Goal: Find specific page/section: Find specific page/section

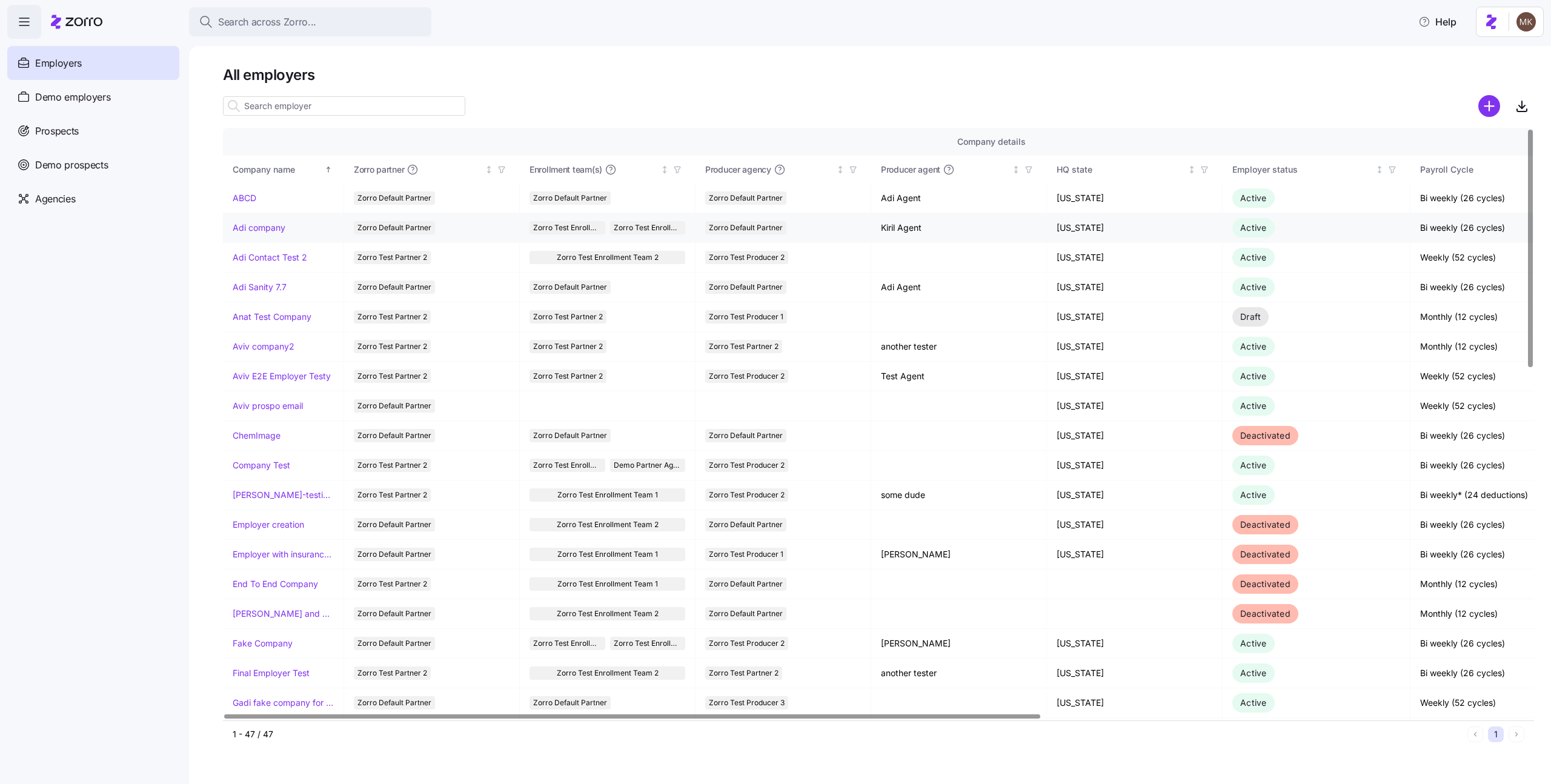
click at [266, 235] on td "Adi company" at bounding box center [284, 228] width 121 height 29
click at [265, 228] on link "Adi company" at bounding box center [258, 227] width 53 height 12
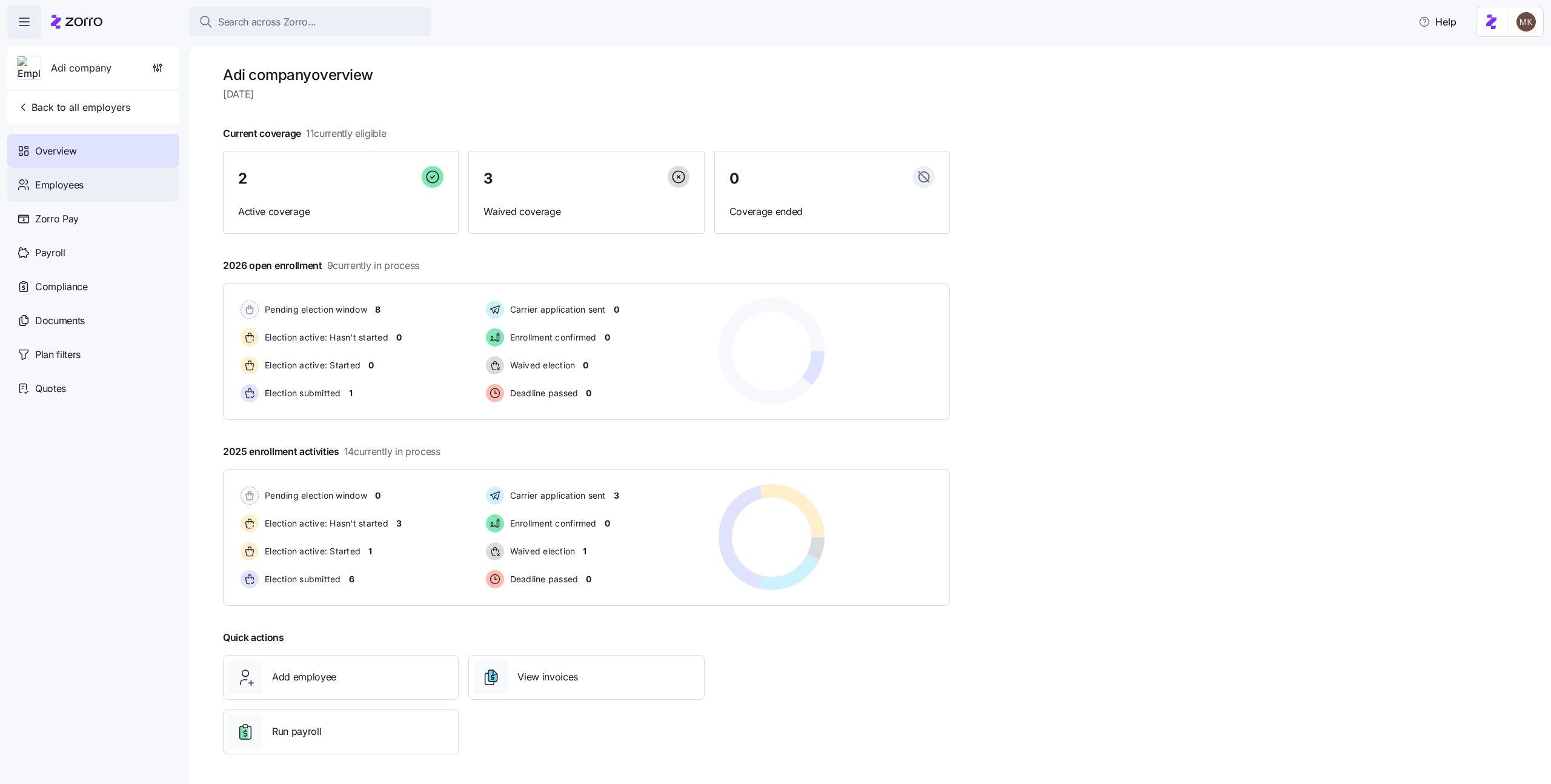
click at [76, 189] on span "Employees" at bounding box center [60, 185] width 48 height 16
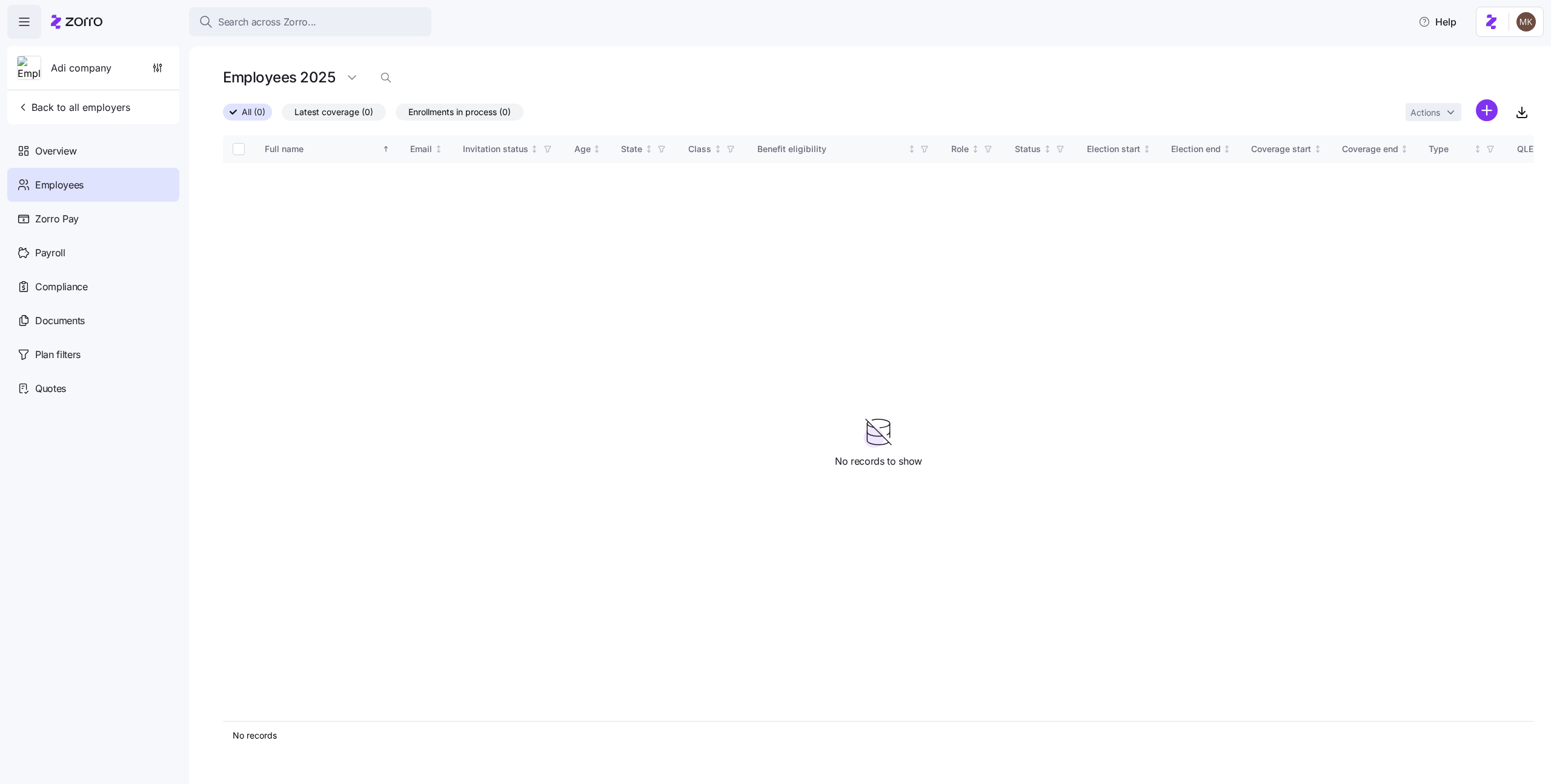
click at [86, 19] on icon at bounding box center [77, 22] width 52 height 15
